Goal: Task Accomplishment & Management: Manage account settings

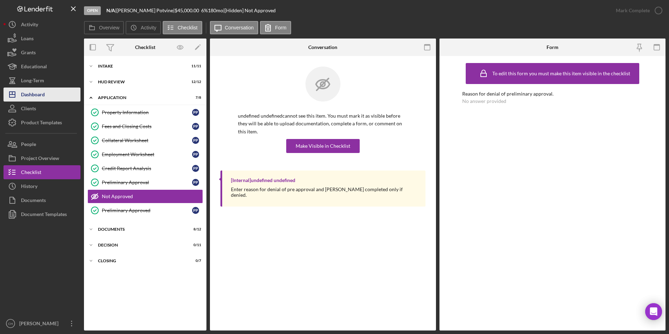
click at [46, 92] on button "Icon/Dashboard Dashboard" at bounding box center [41, 94] width 77 height 14
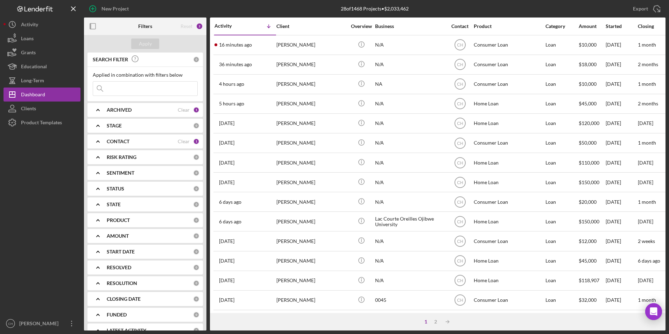
click at [118, 142] on b "CONTACT" at bounding box center [118, 141] width 23 height 6
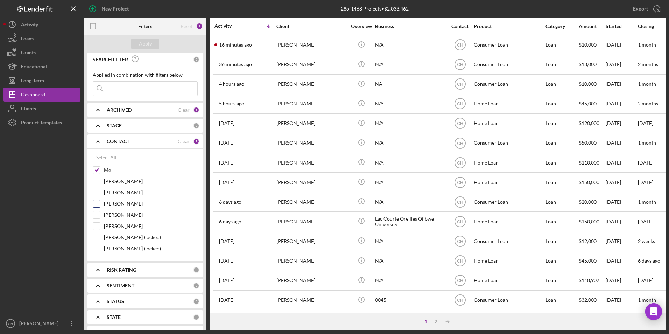
click at [99, 201] on input "[PERSON_NAME]" at bounding box center [96, 203] width 7 height 7
checkbox input "true"
click at [143, 44] on div "Apply" at bounding box center [145, 43] width 13 height 10
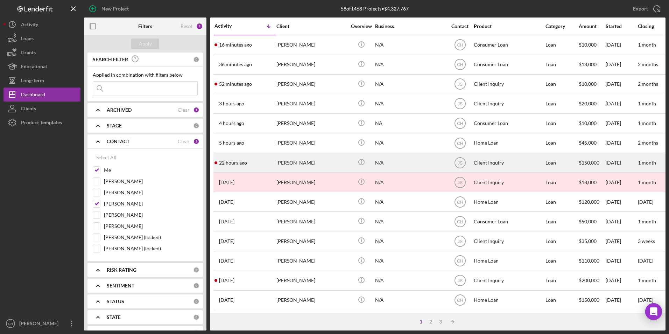
click at [309, 165] on div "[PERSON_NAME]" at bounding box center [311, 162] width 70 height 19
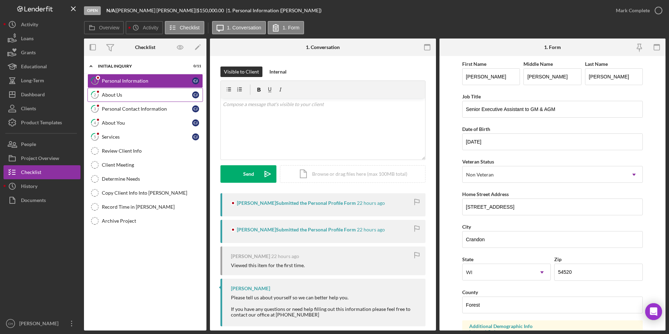
click at [121, 91] on link "2 About Us [PERSON_NAME]" at bounding box center [144, 95] width 115 height 14
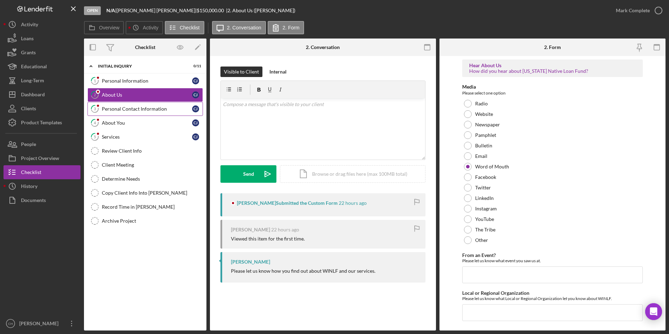
click at [123, 108] on div "Personal Contact Information" at bounding box center [147, 109] width 90 height 6
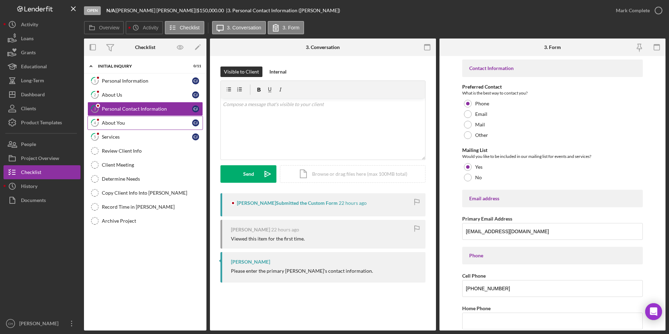
click at [123, 125] on div "About You" at bounding box center [147, 123] width 90 height 6
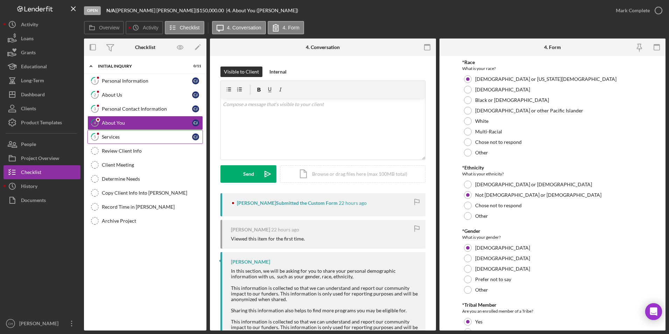
click at [128, 140] on link "5 Services [PERSON_NAME]" at bounding box center [144, 137] width 115 height 14
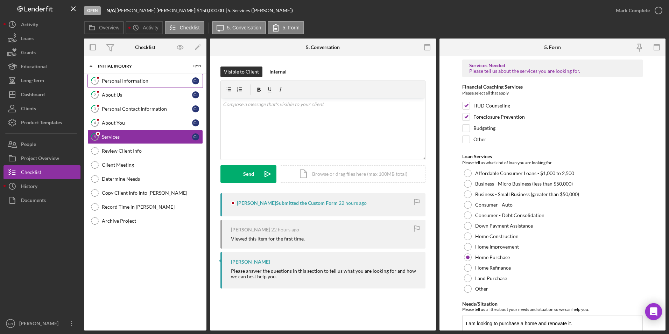
click at [132, 83] on div "Personal Information" at bounding box center [147, 81] width 90 height 6
